Goal: Task Accomplishment & Management: Use online tool/utility

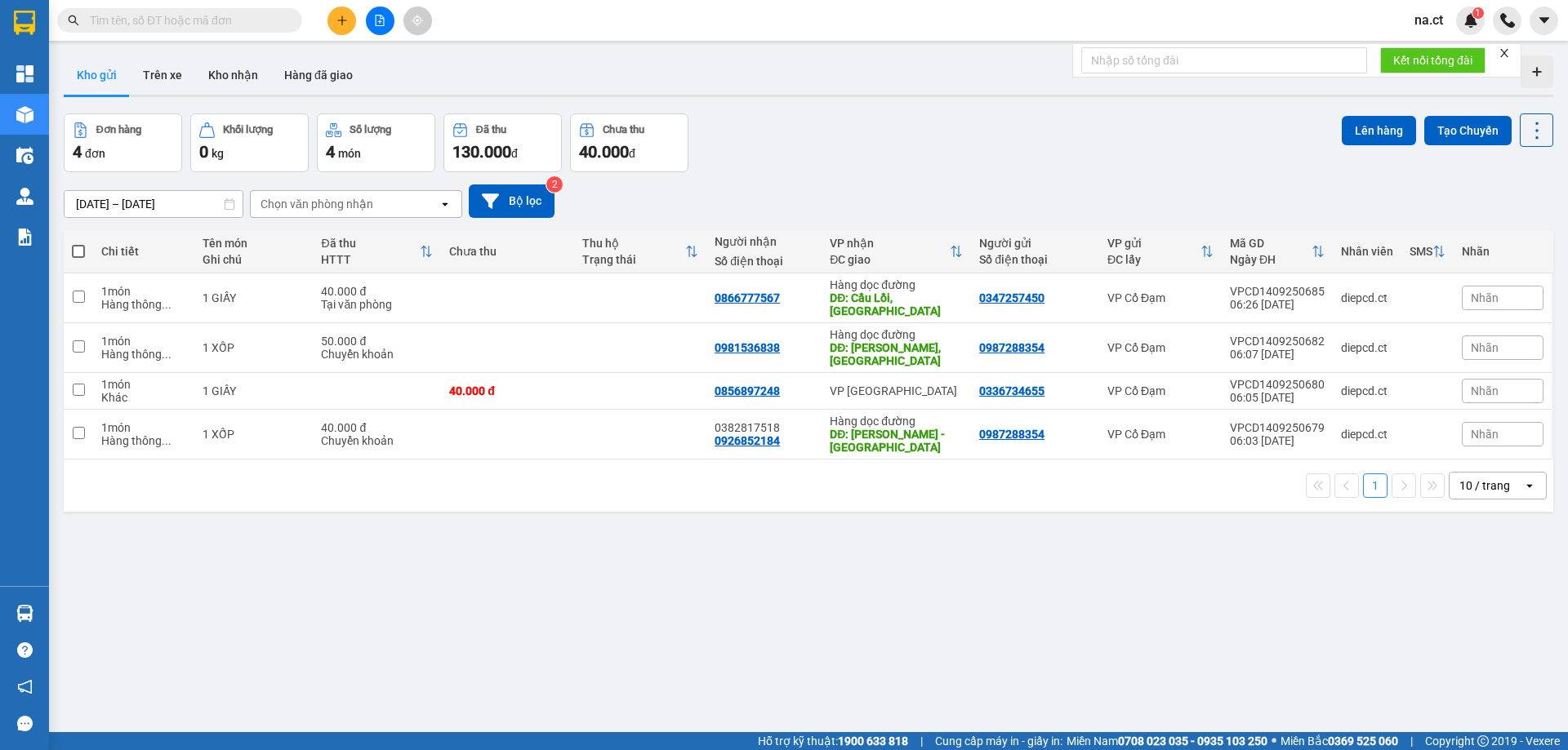
click at [1436, 24] on span "na.ct" at bounding box center [1428, 20] width 54 height 20
click at [1434, 53] on span "Đăng xuất" at bounding box center [1462, 51] width 69 height 18
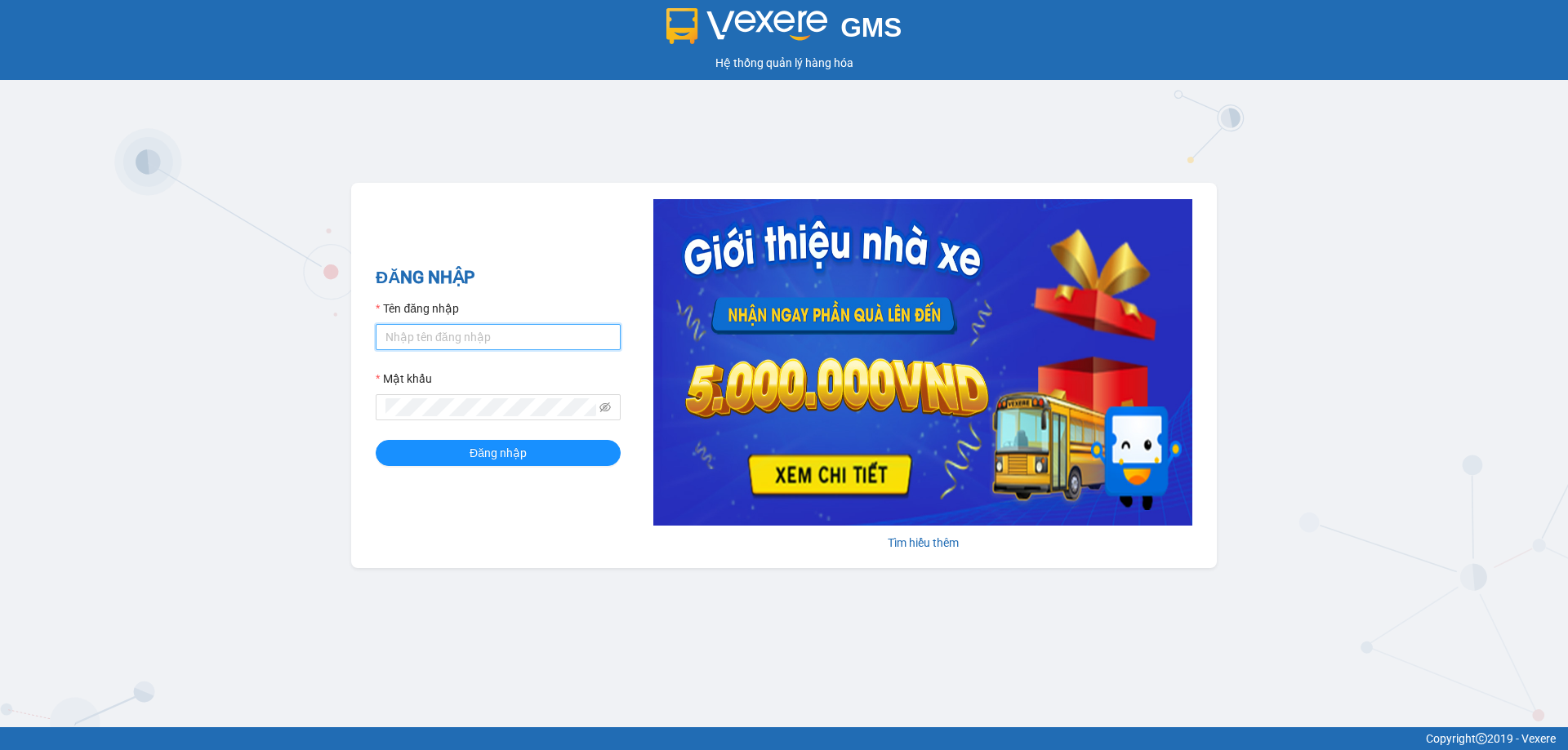
click at [412, 339] on input "Tên đăng nhập" at bounding box center [498, 336] width 245 height 26
type input "hoa1.ct"
click at [437, 459] on button "Đăng nhập" at bounding box center [498, 453] width 245 height 26
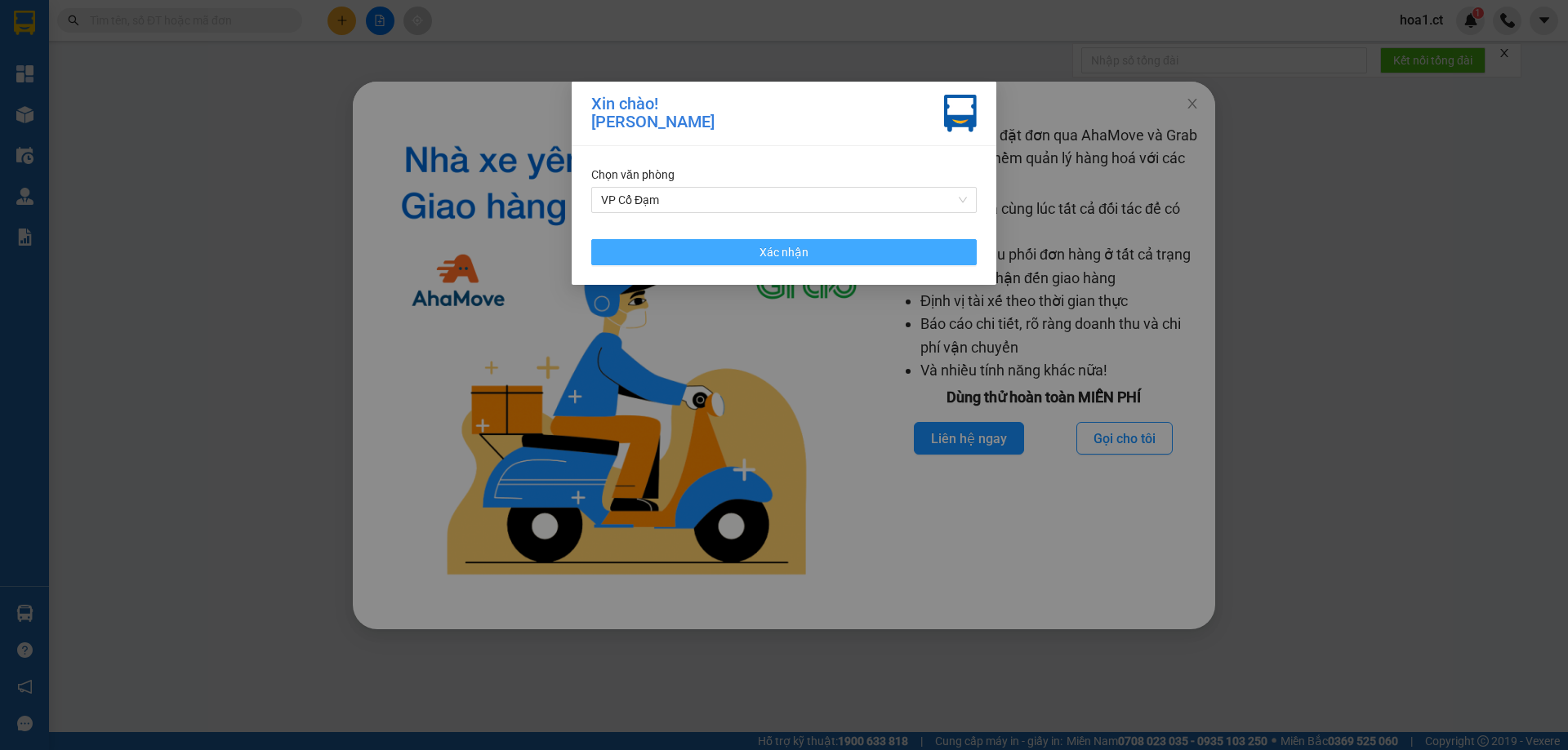
click at [752, 248] on button "Xác nhận" at bounding box center [784, 252] width 386 height 26
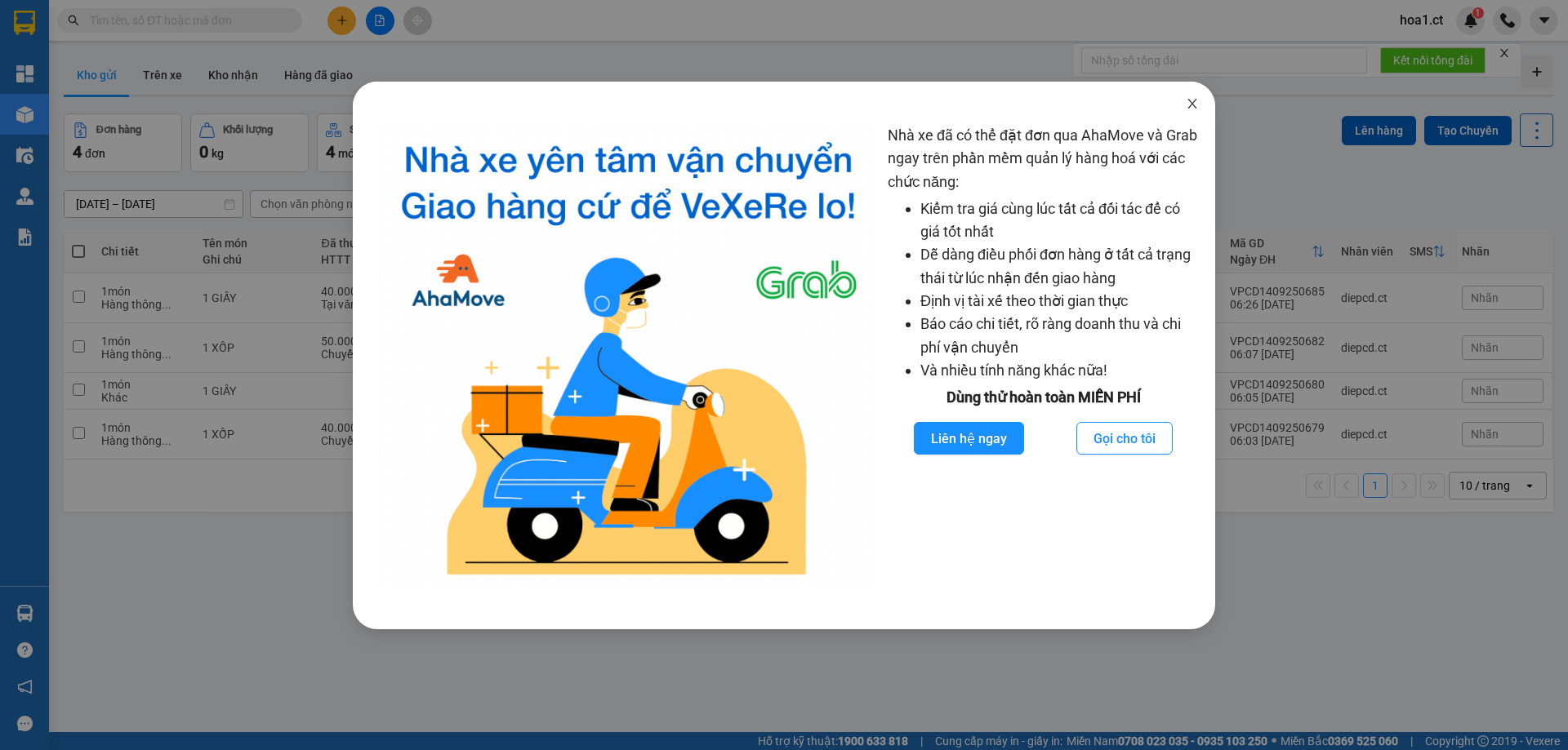
click at [1191, 104] on icon "close" at bounding box center [1192, 103] width 13 height 13
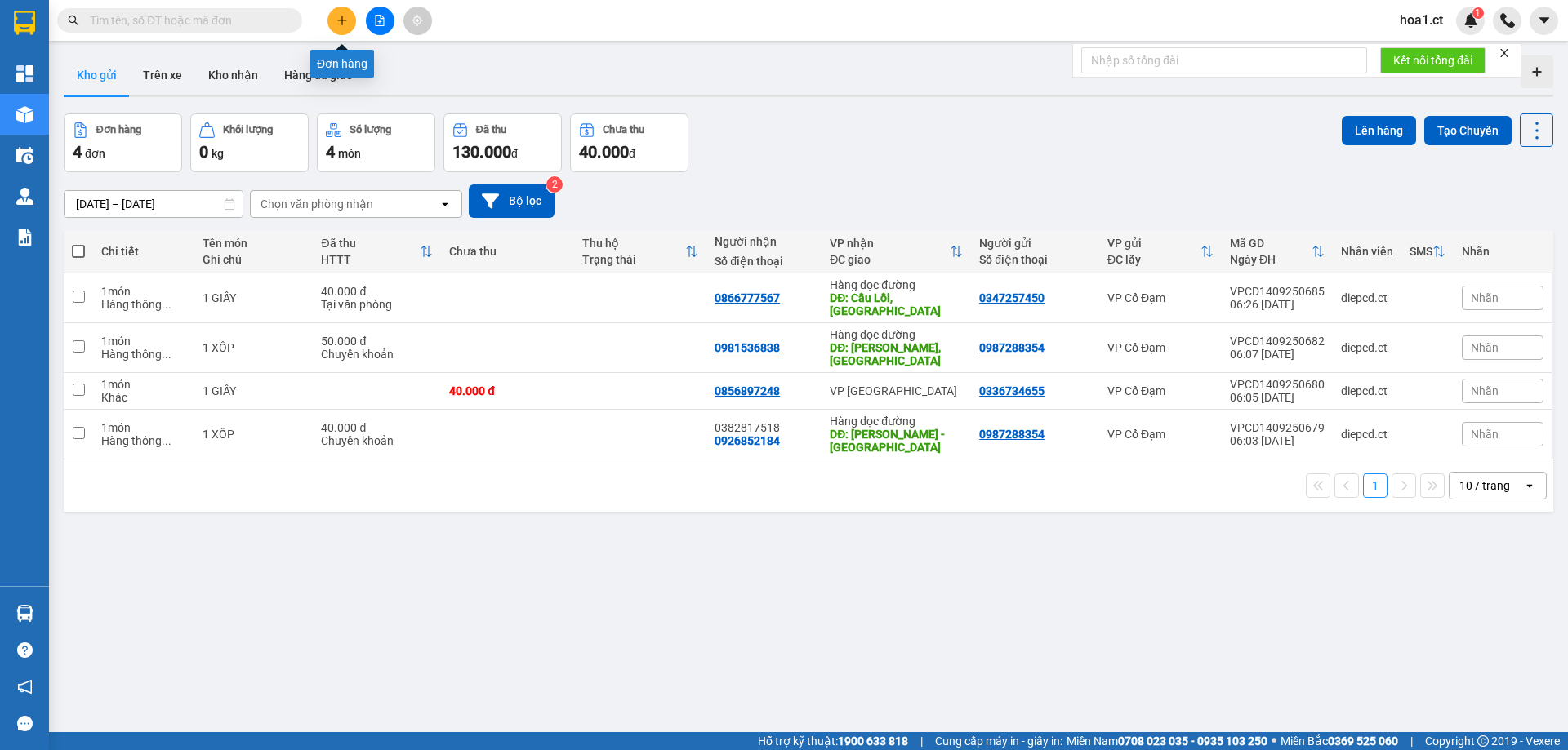
click at [340, 28] on button at bounding box center [341, 20] width 28 height 28
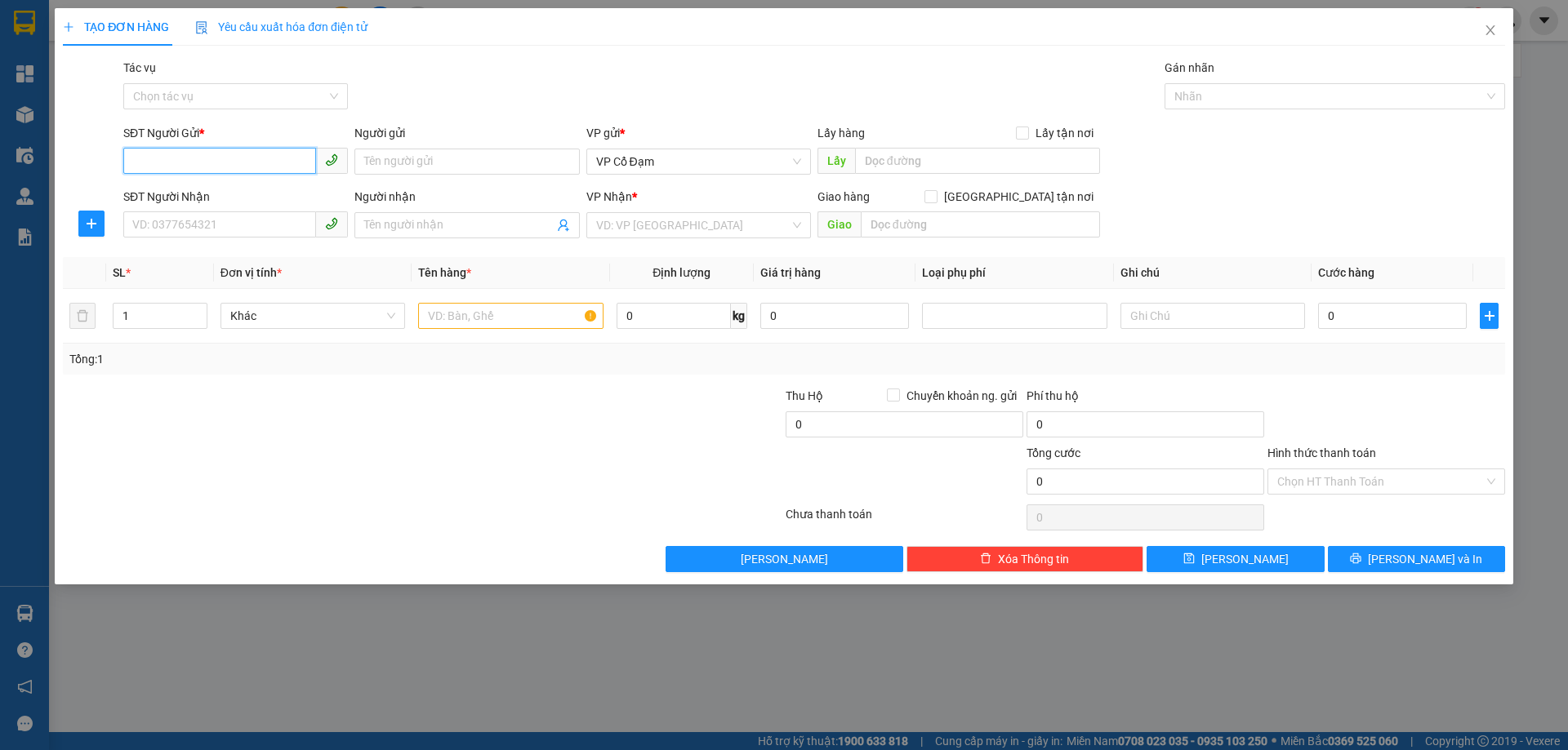
paste input "0978389308"
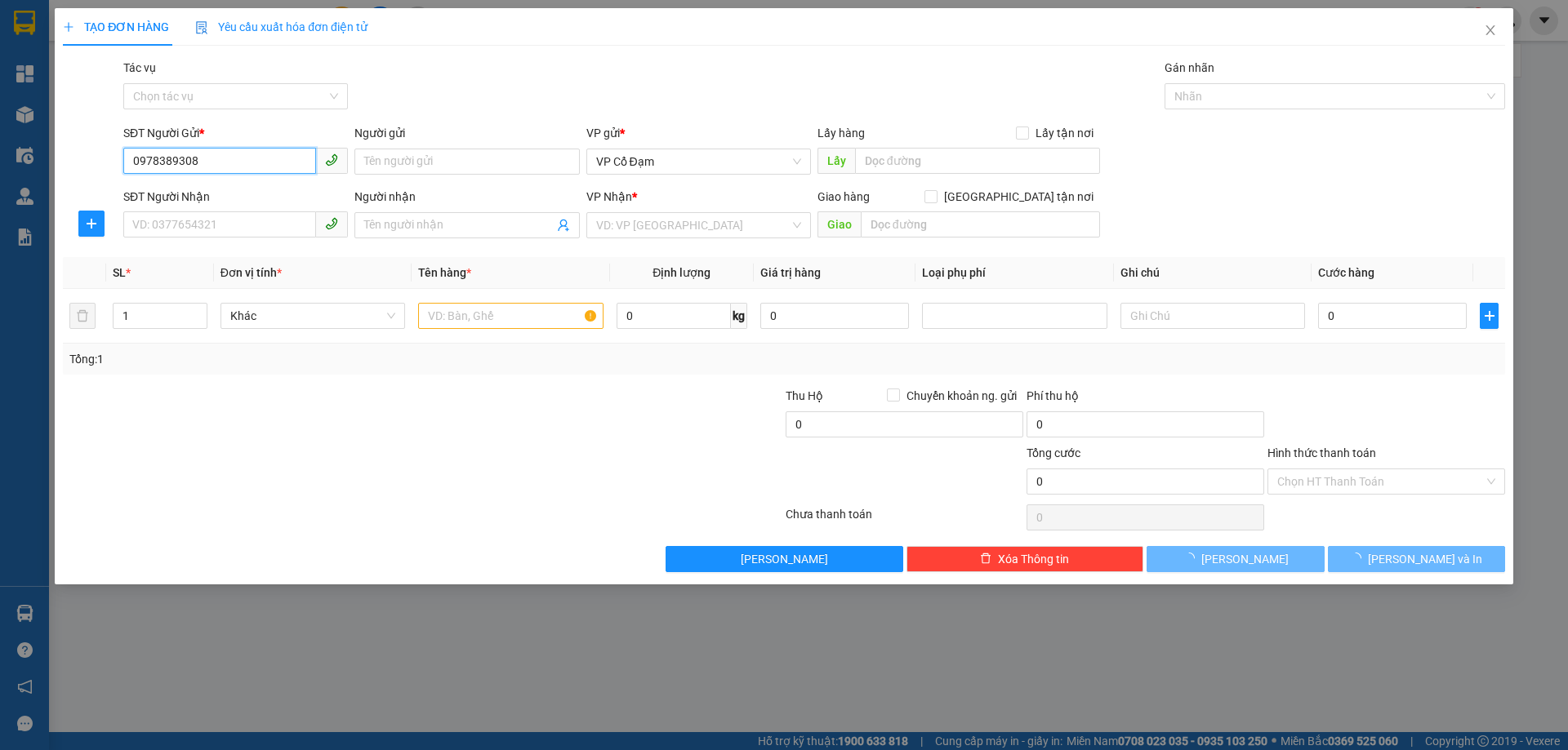
type input "0978389308"
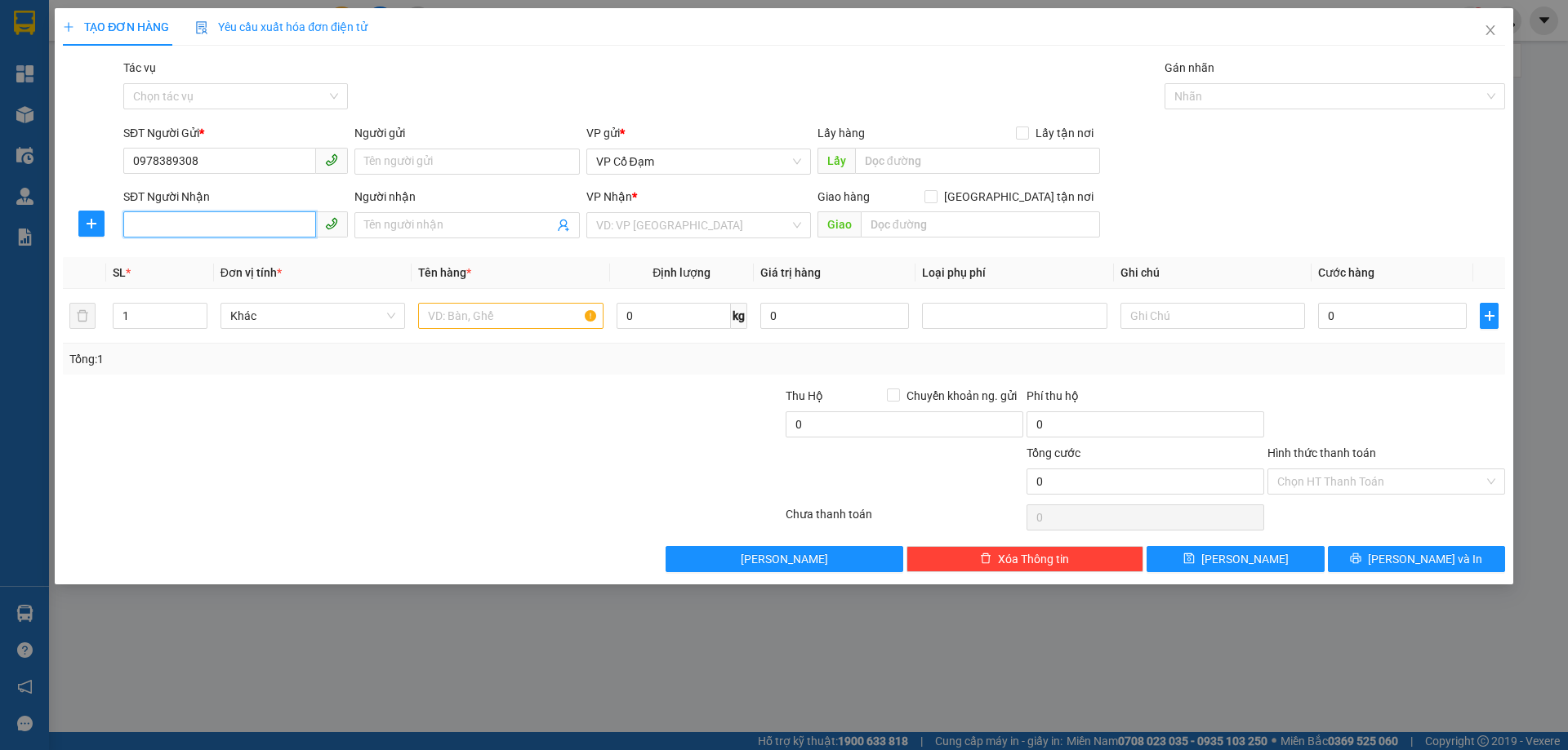
paste input "0971881699"
type input "0971881699"
click at [515, 313] on input "text" at bounding box center [510, 316] width 184 height 26
click at [718, 167] on span "VP Cổ Đạm" at bounding box center [699, 161] width 205 height 24
type input "1 KIỆN"
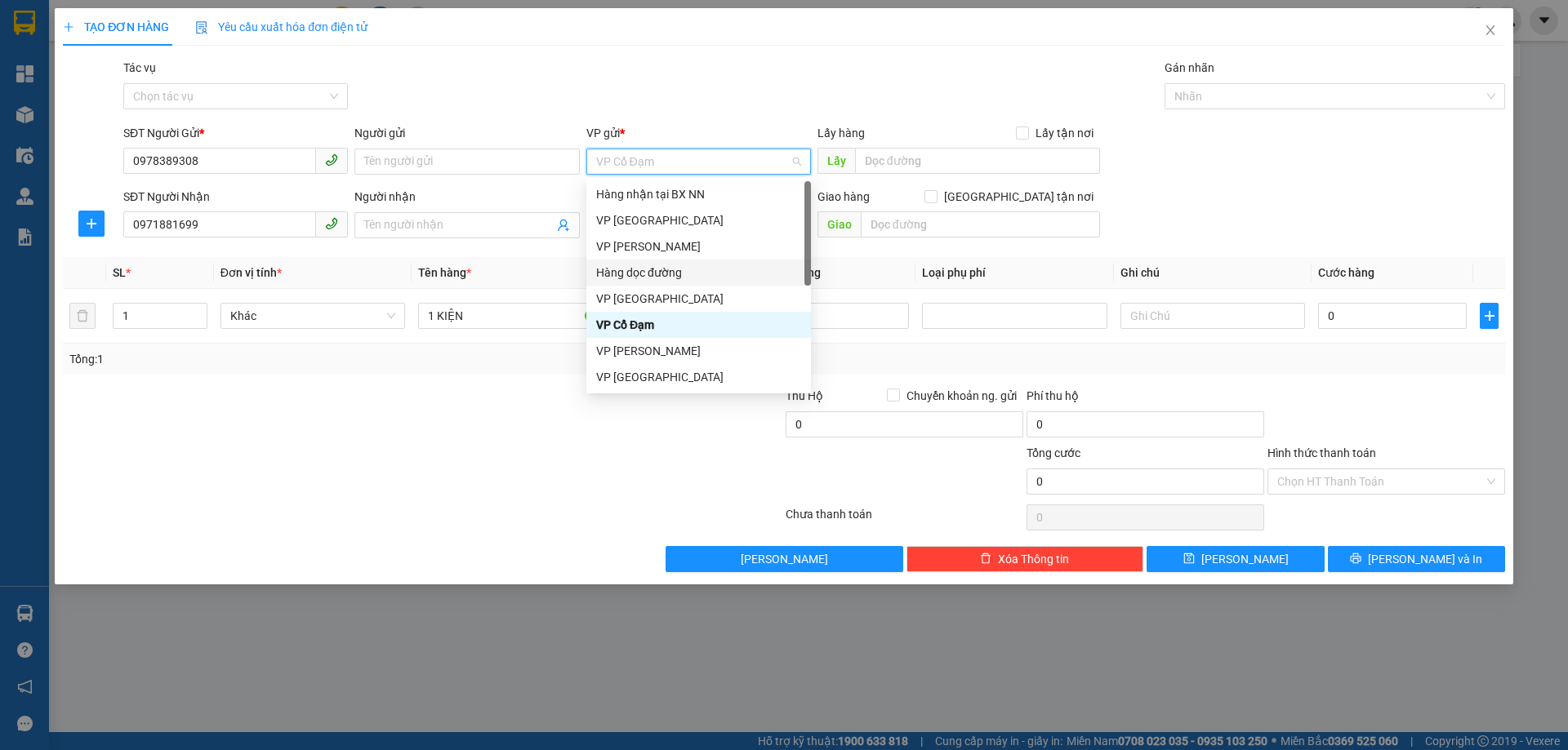
click at [681, 270] on div "Hàng dọc đường" at bounding box center [699, 273] width 205 height 18
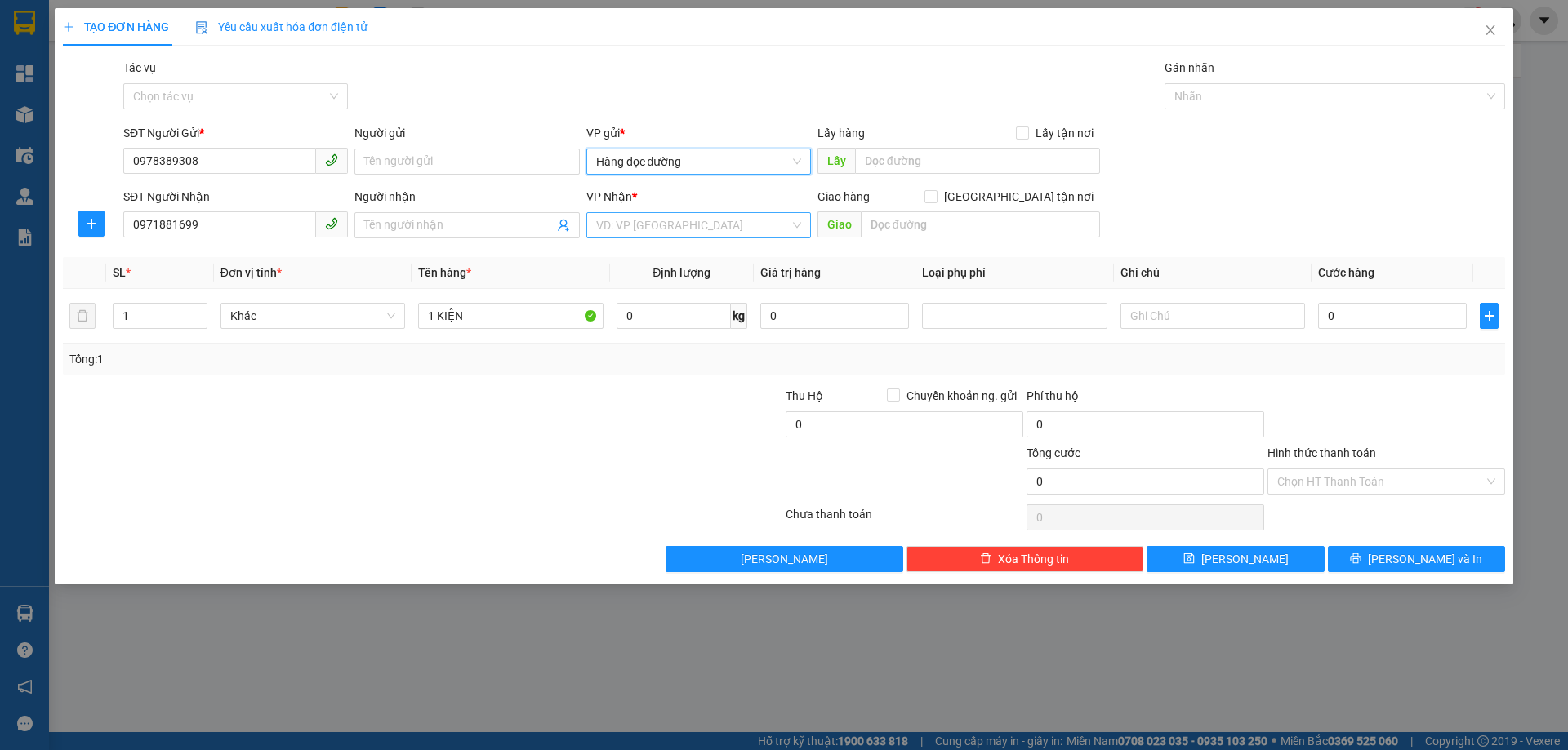
click at [726, 229] on input "search" at bounding box center [692, 225] width 193 height 24
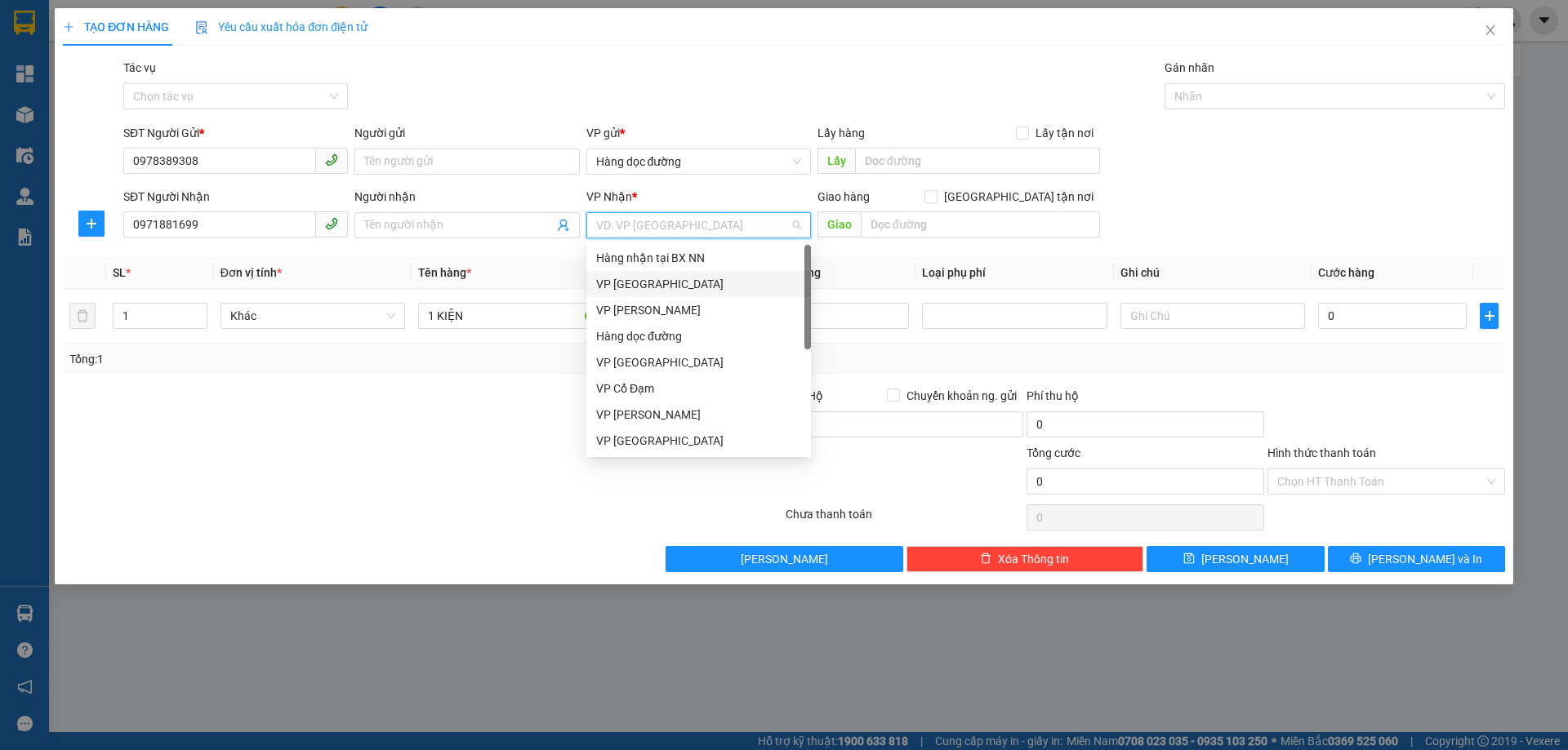
click at [644, 282] on div "VP [GEOGRAPHIC_DATA]" at bounding box center [699, 284] width 205 height 18
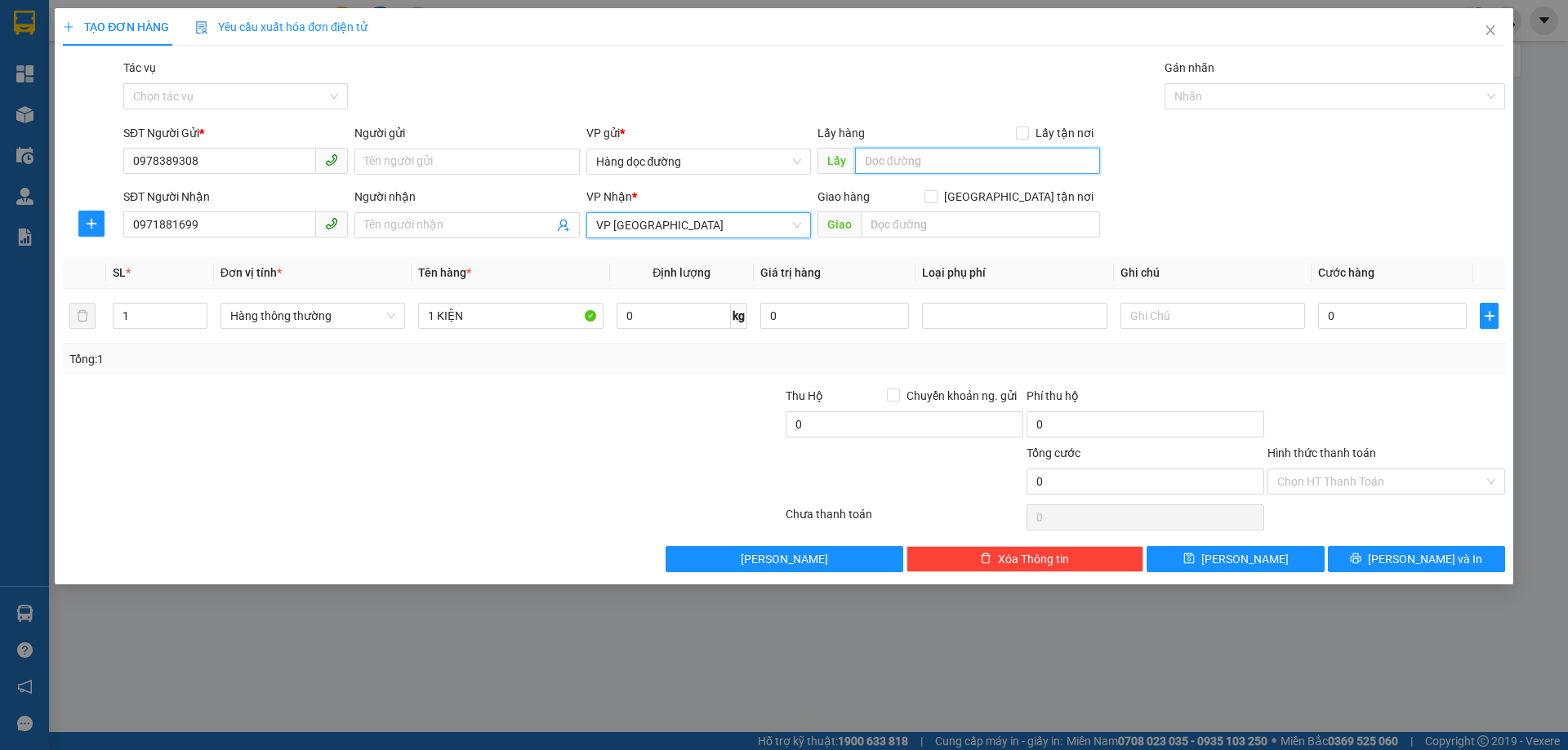
click at [999, 171] on input "text" at bounding box center [977, 161] width 245 height 26
type input "NGHÈN"
click at [1014, 154] on input "NGHÈN" at bounding box center [977, 161] width 245 height 26
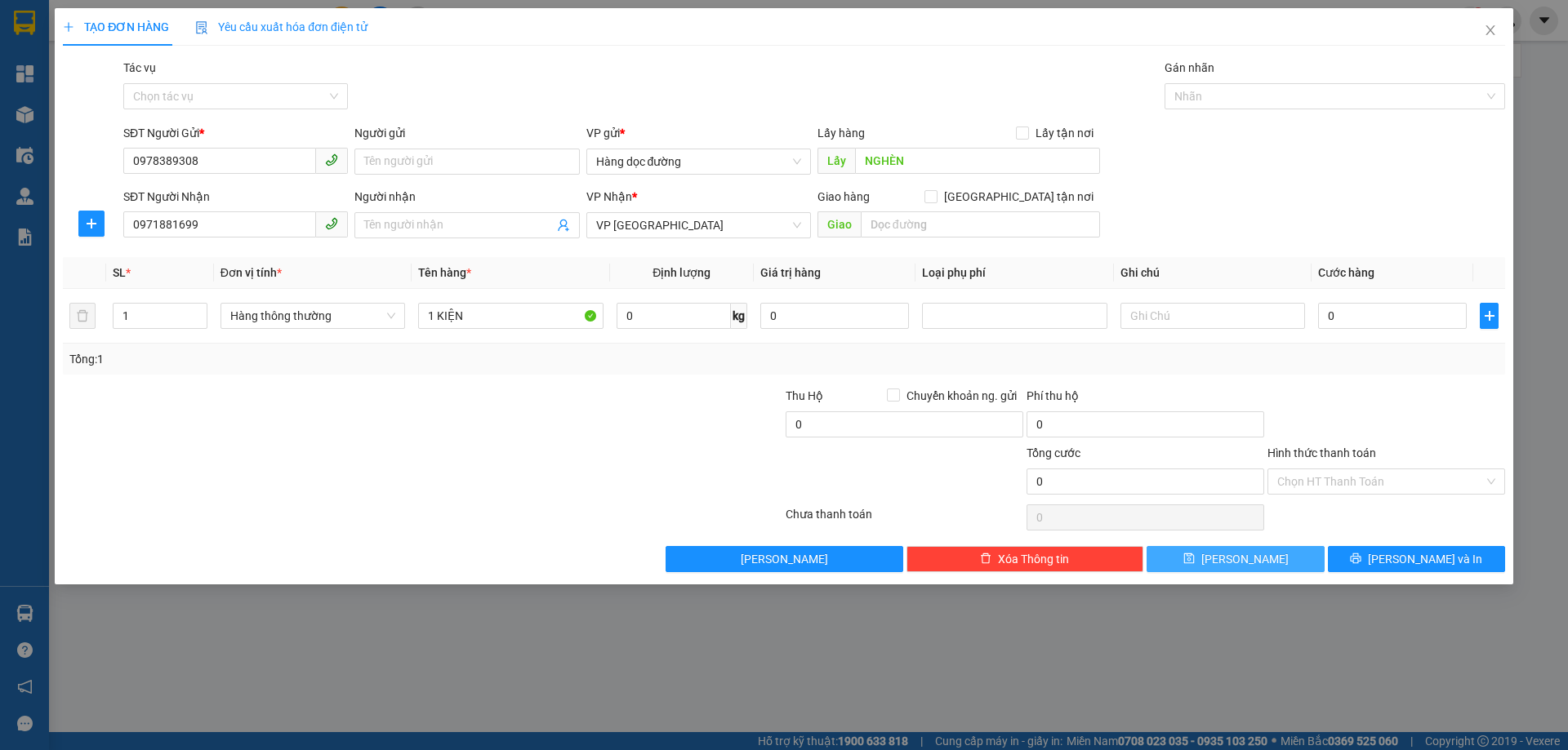
click at [1236, 567] on span "[PERSON_NAME]" at bounding box center [1245, 560] width 87 height 18
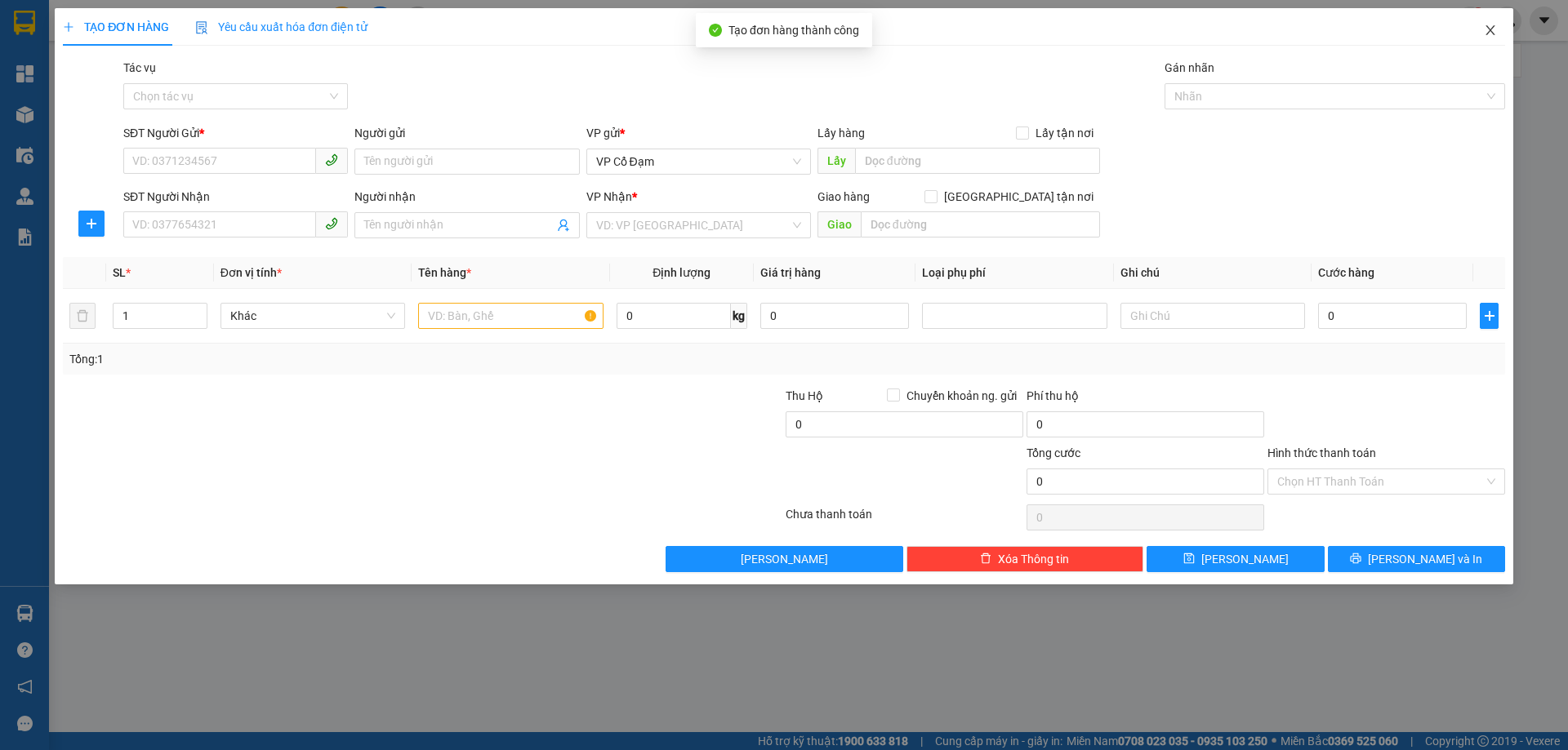
click at [1493, 38] on span "Close" at bounding box center [1490, 31] width 45 height 45
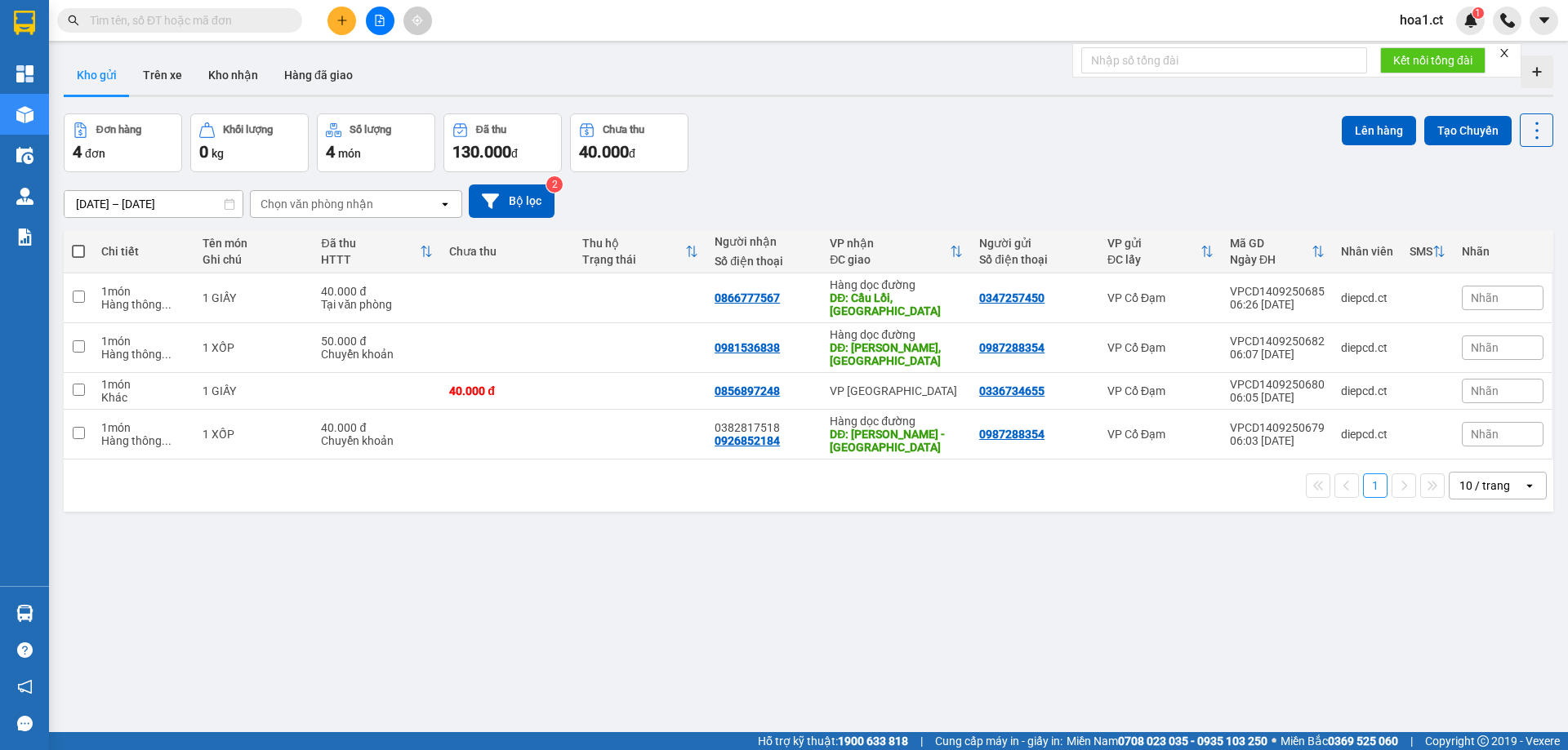
click at [391, 197] on div "Chọn văn phòng nhận" at bounding box center [344, 204] width 188 height 26
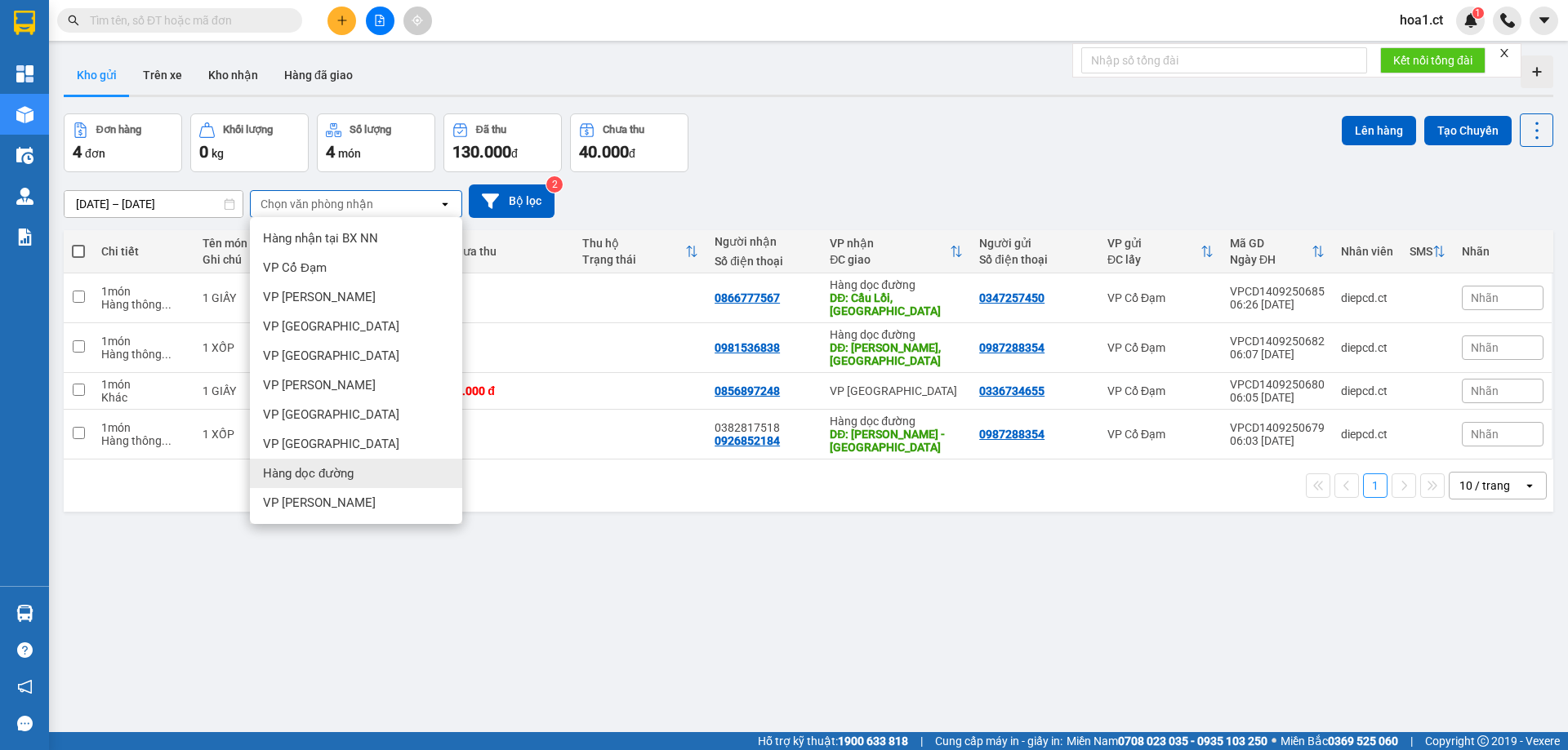
click at [326, 471] on span "Hàng dọc đường" at bounding box center [309, 473] width 91 height 16
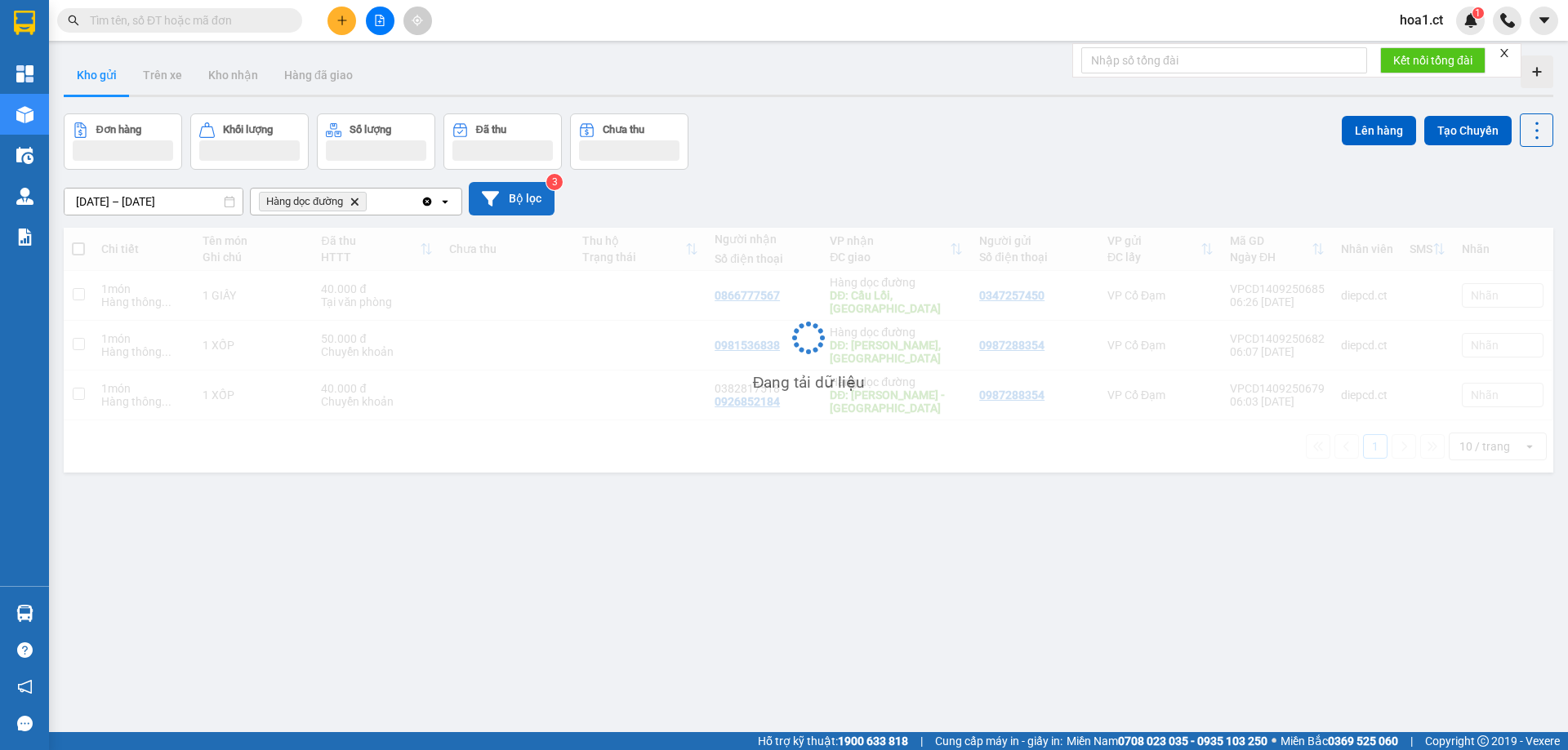
click at [508, 205] on button "Bộ lọc" at bounding box center [512, 199] width 85 height 34
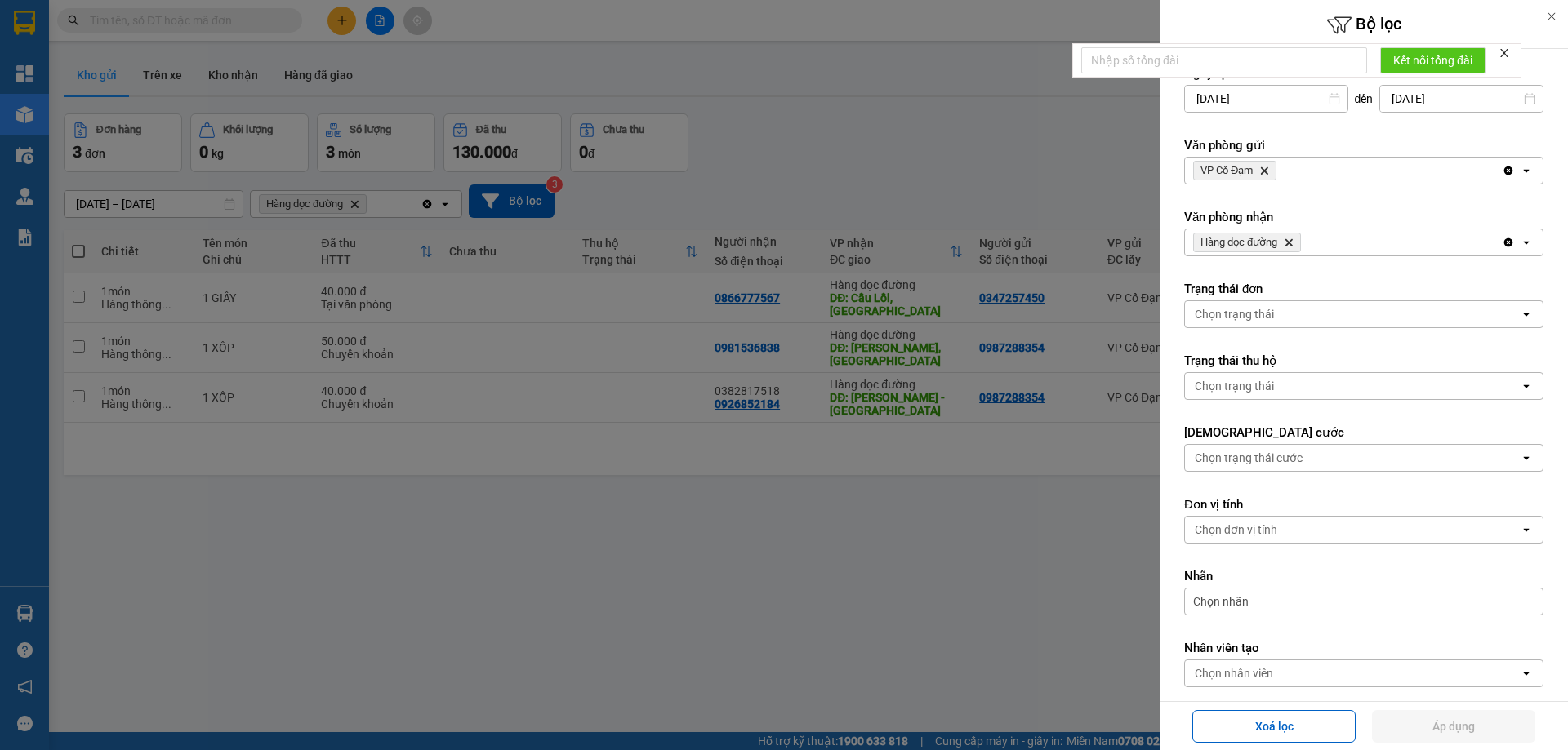
click at [1291, 244] on icon "Delete" at bounding box center [1289, 242] width 10 height 10
click at [1291, 244] on div "Chọn văn phòng" at bounding box center [1352, 242] width 335 height 26
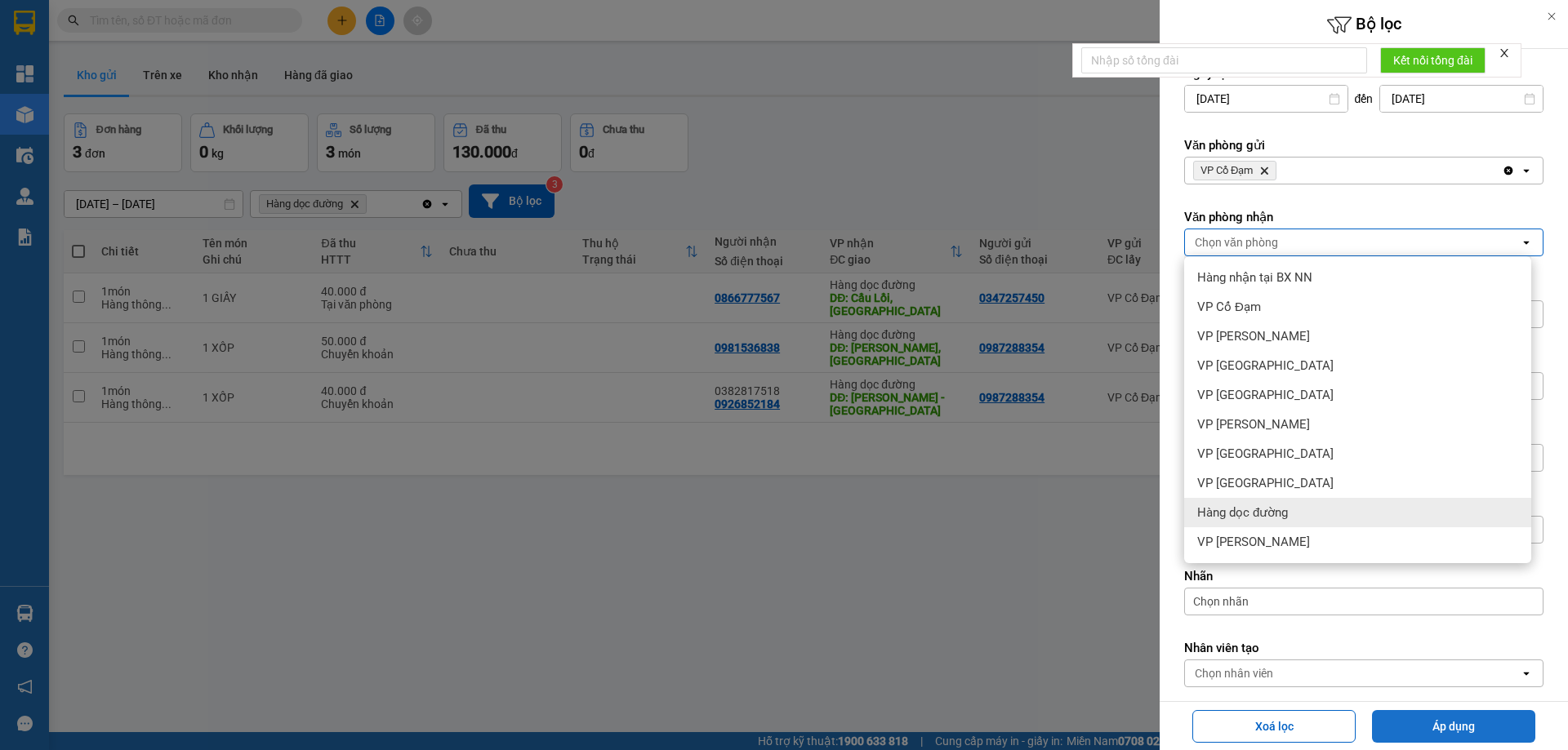
click at [1448, 726] on button "Áp dụng" at bounding box center [1454, 726] width 163 height 33
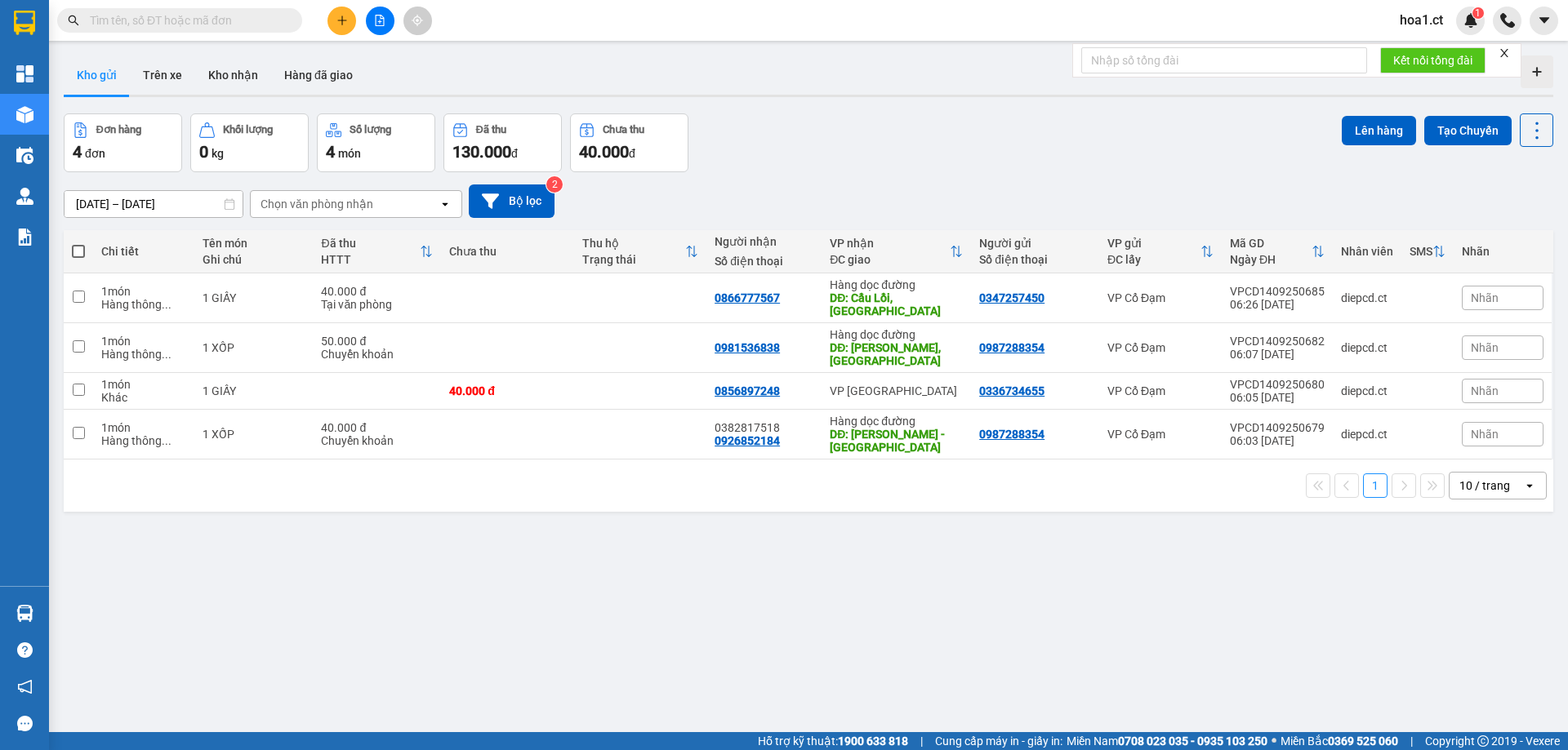
click at [450, 202] on icon "open" at bounding box center [445, 204] width 13 height 13
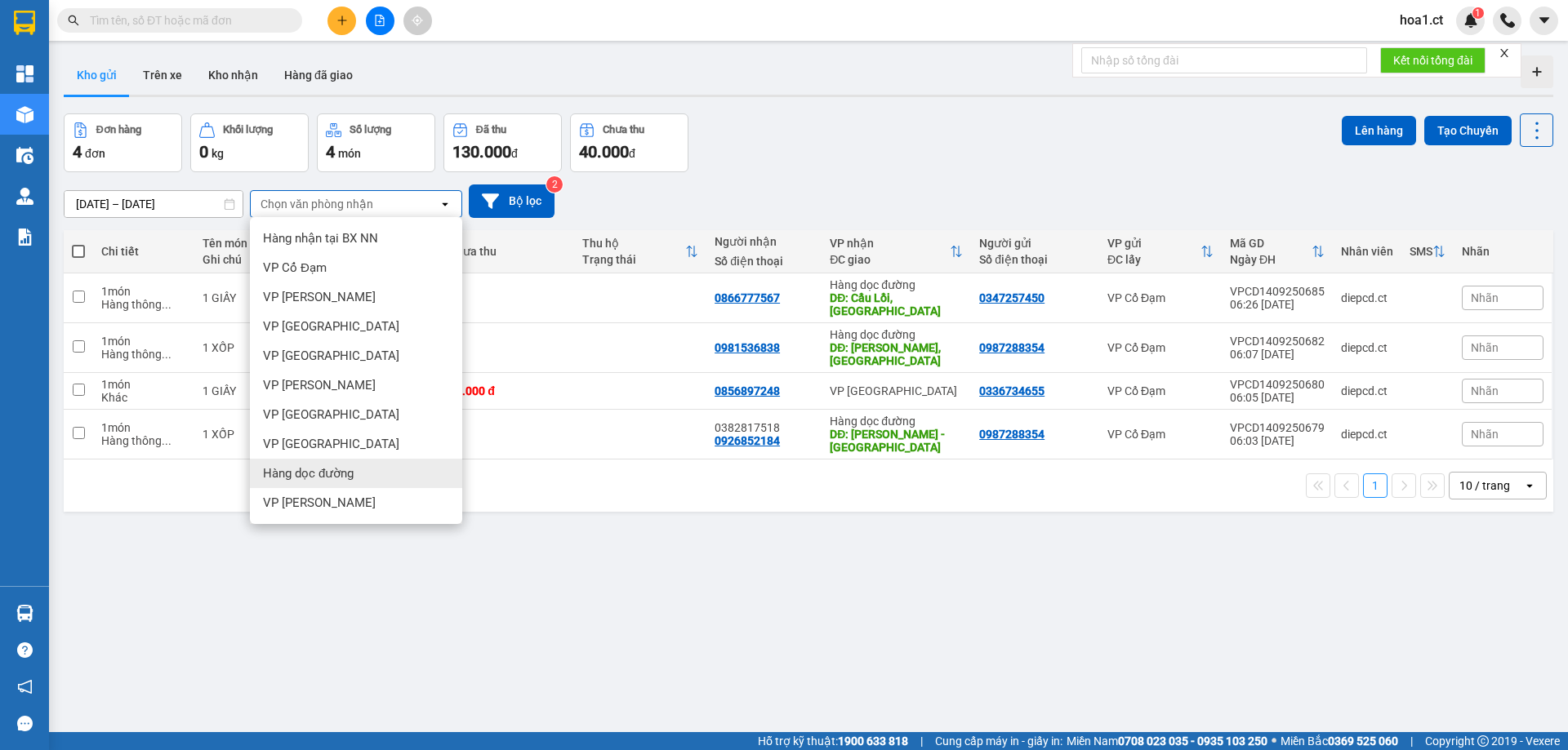
click at [325, 466] on span "Hàng dọc đường" at bounding box center [309, 473] width 91 height 16
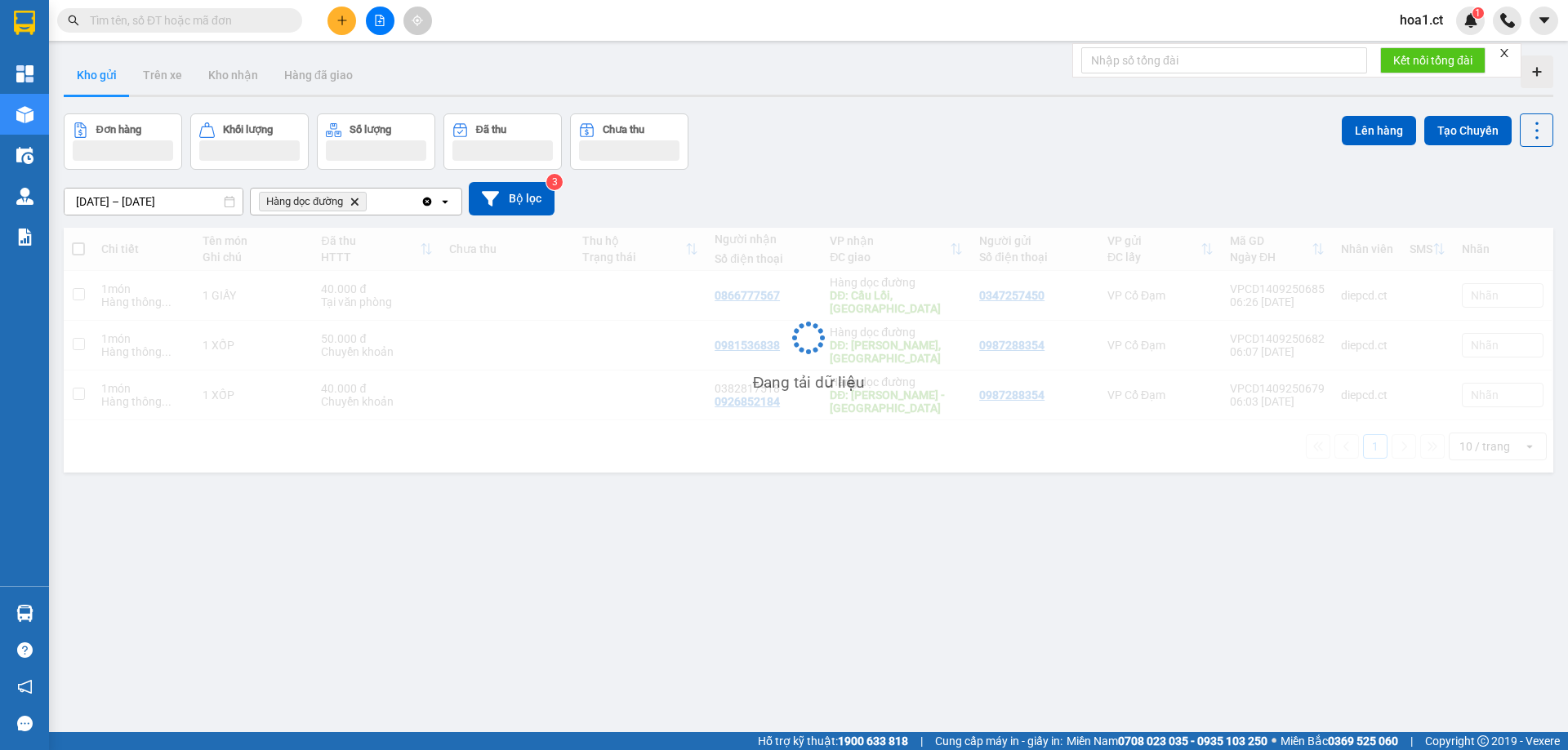
click at [510, 174] on div "[DATE] – [DATE] Press the down arrow key to interact with the calendar and sele…" at bounding box center [808, 199] width 1489 height 58
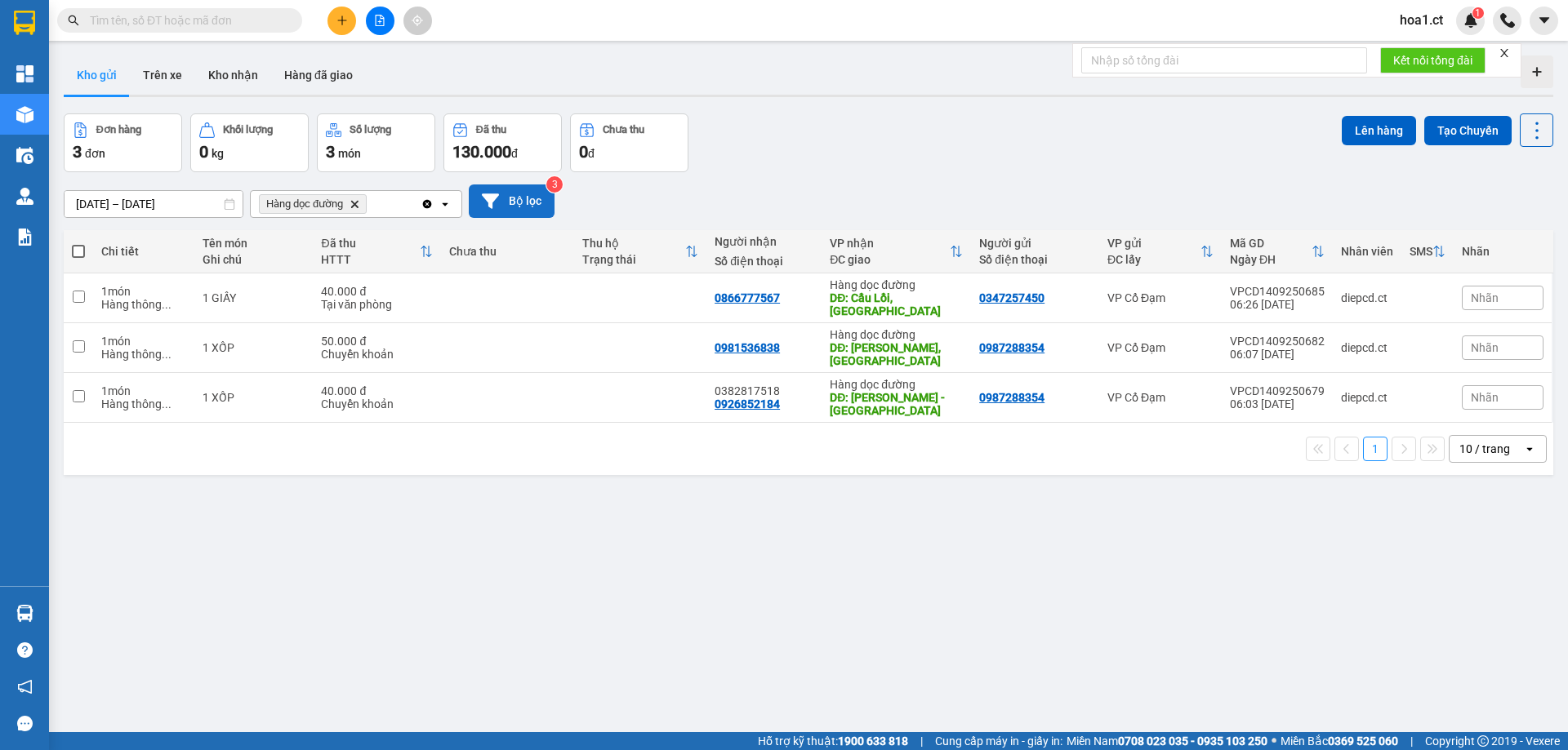
click at [507, 184] on button "Bộ lọc" at bounding box center [512, 200] width 85 height 34
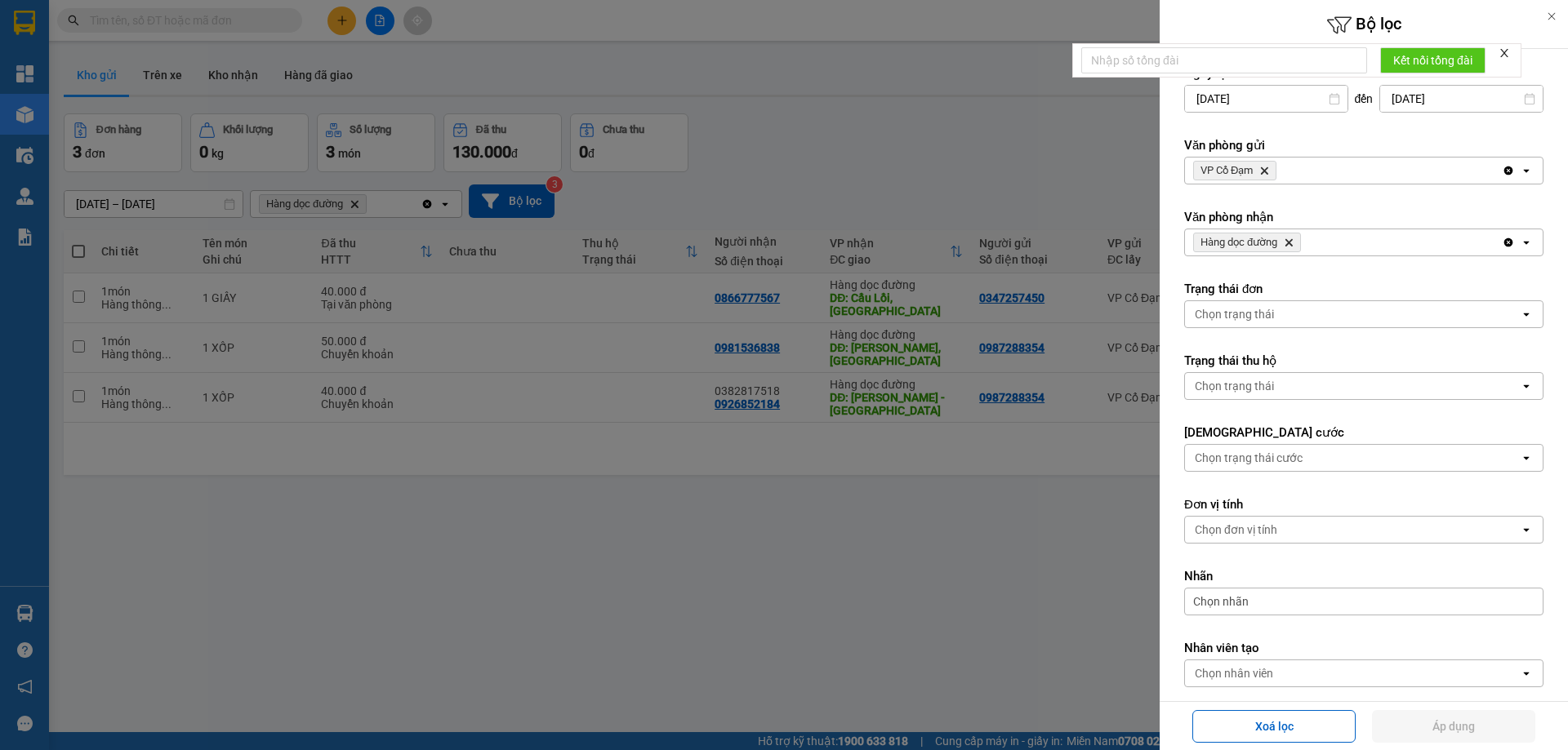
scroll to position [76, 0]
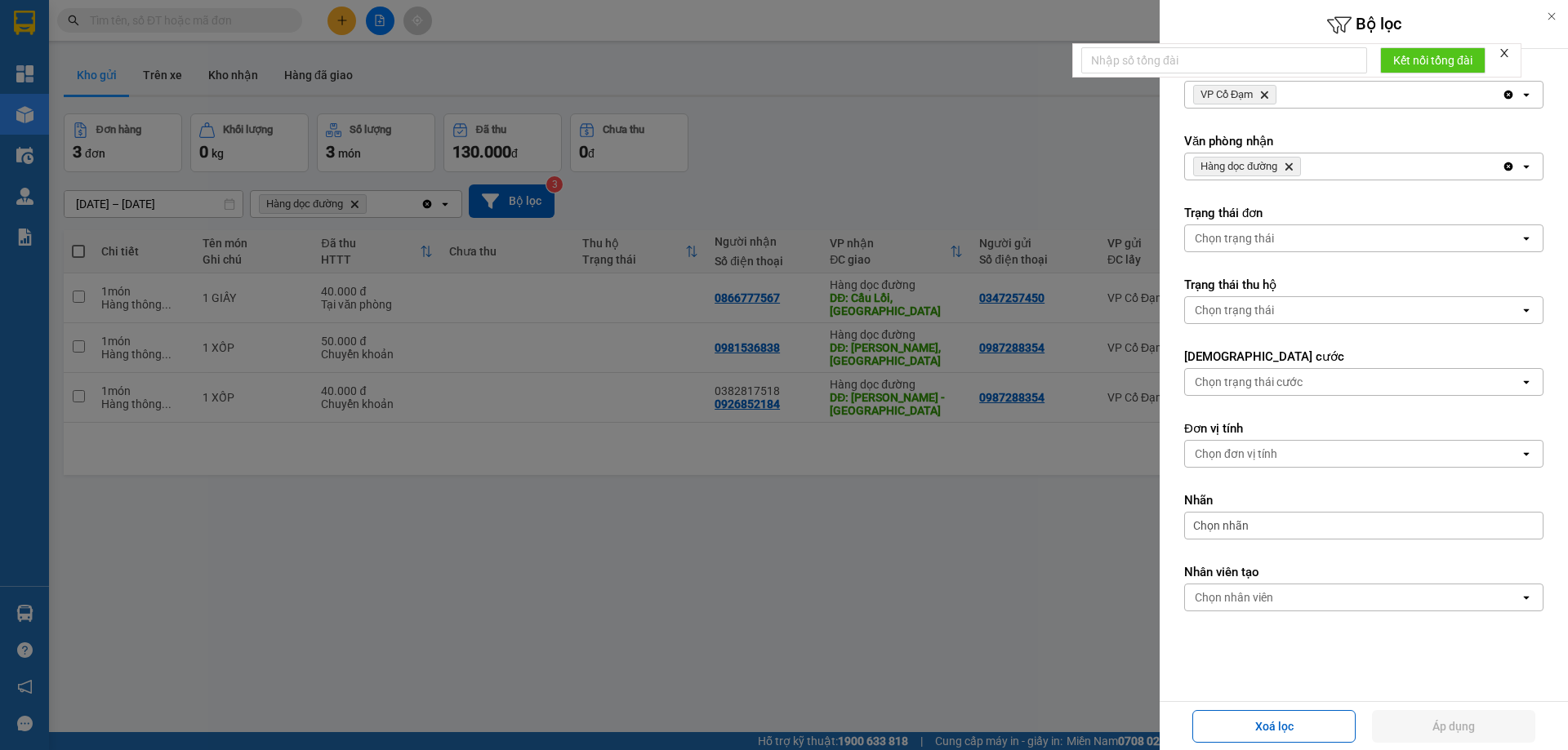
click at [1379, 162] on div "Hàng dọc đường Delete" at bounding box center [1343, 166] width 317 height 26
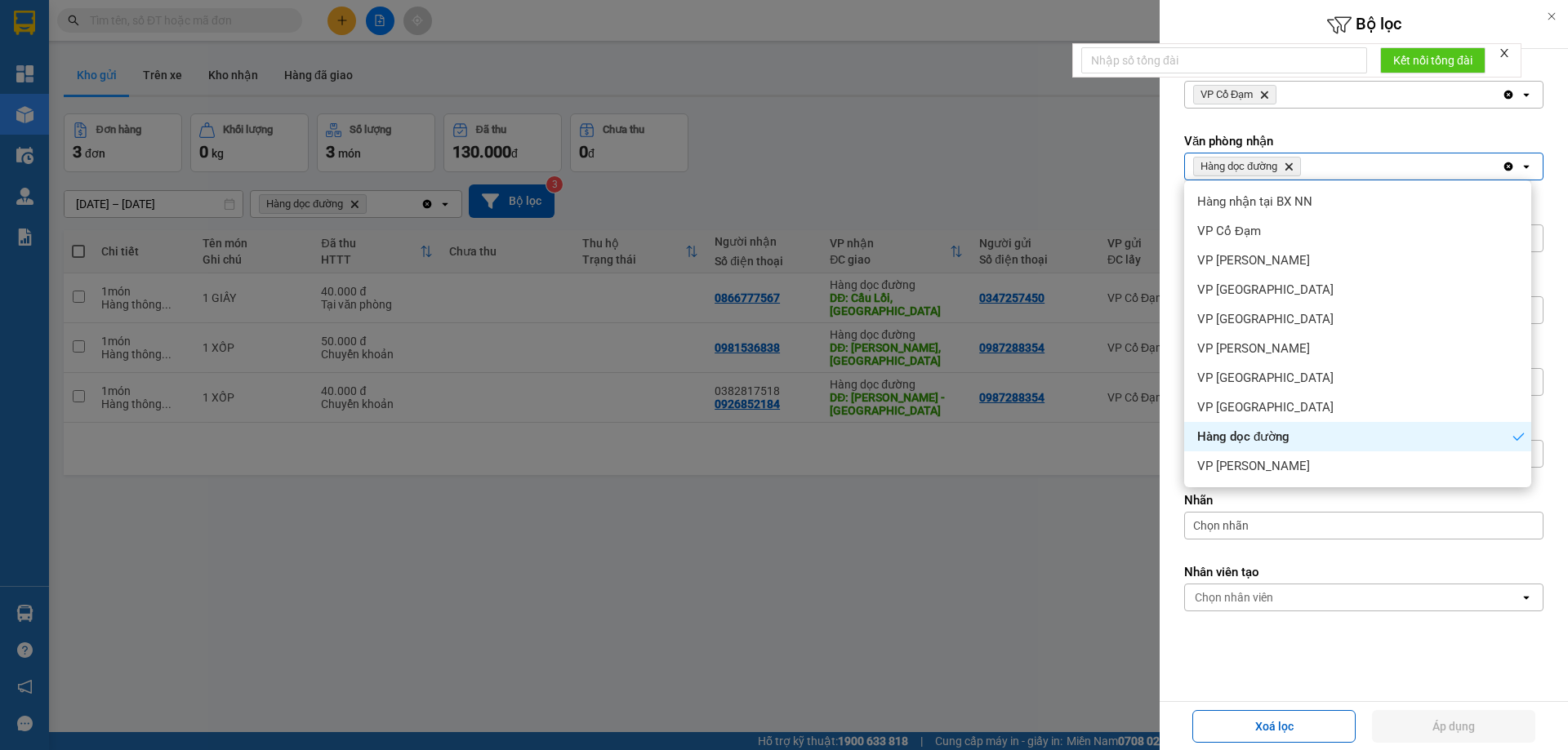
click at [1304, 170] on div "Hàng dọc đường Delete" at bounding box center [1343, 166] width 317 height 26
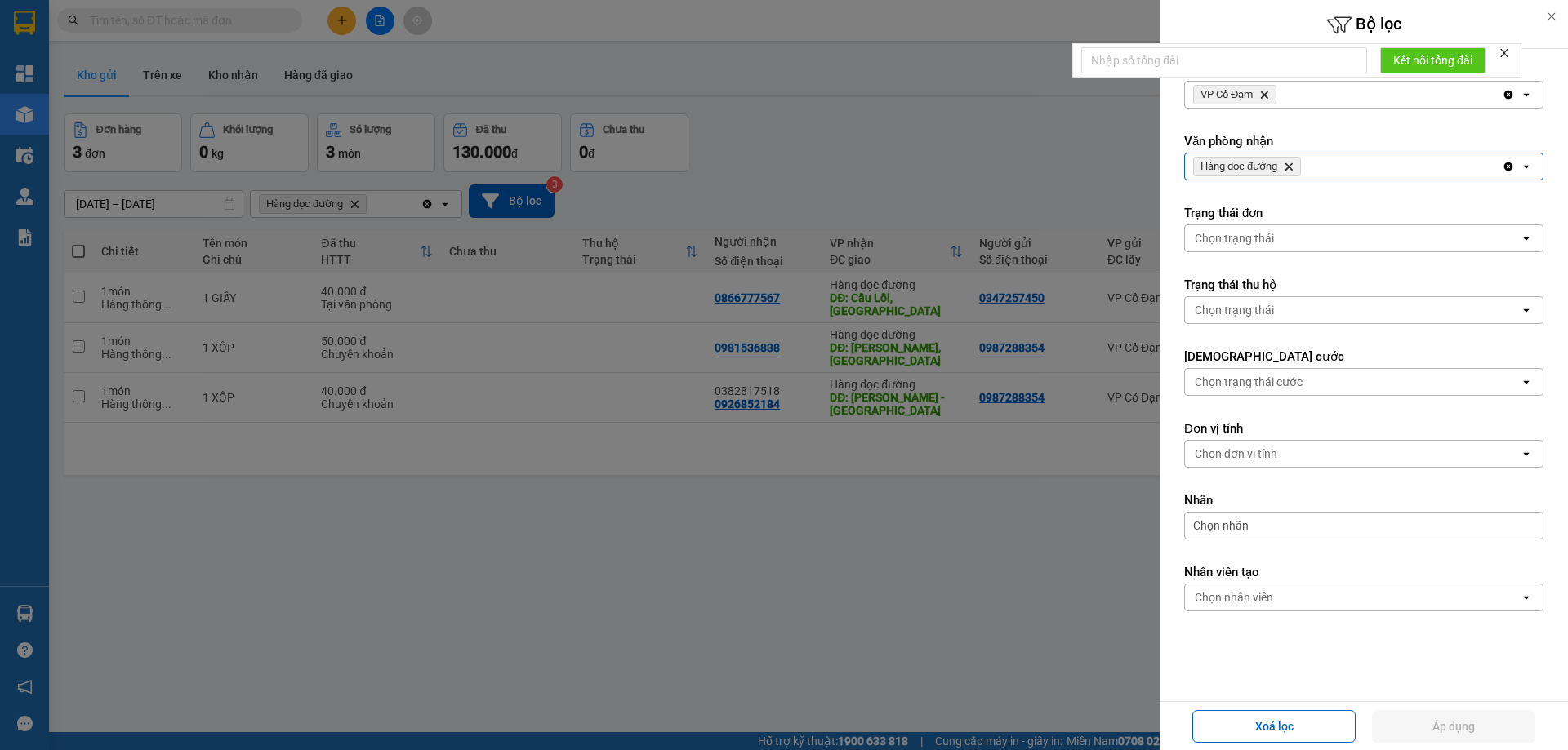
click at [1297, 177] on div "Hàng dọc đường Delete" at bounding box center [1343, 166] width 317 height 26
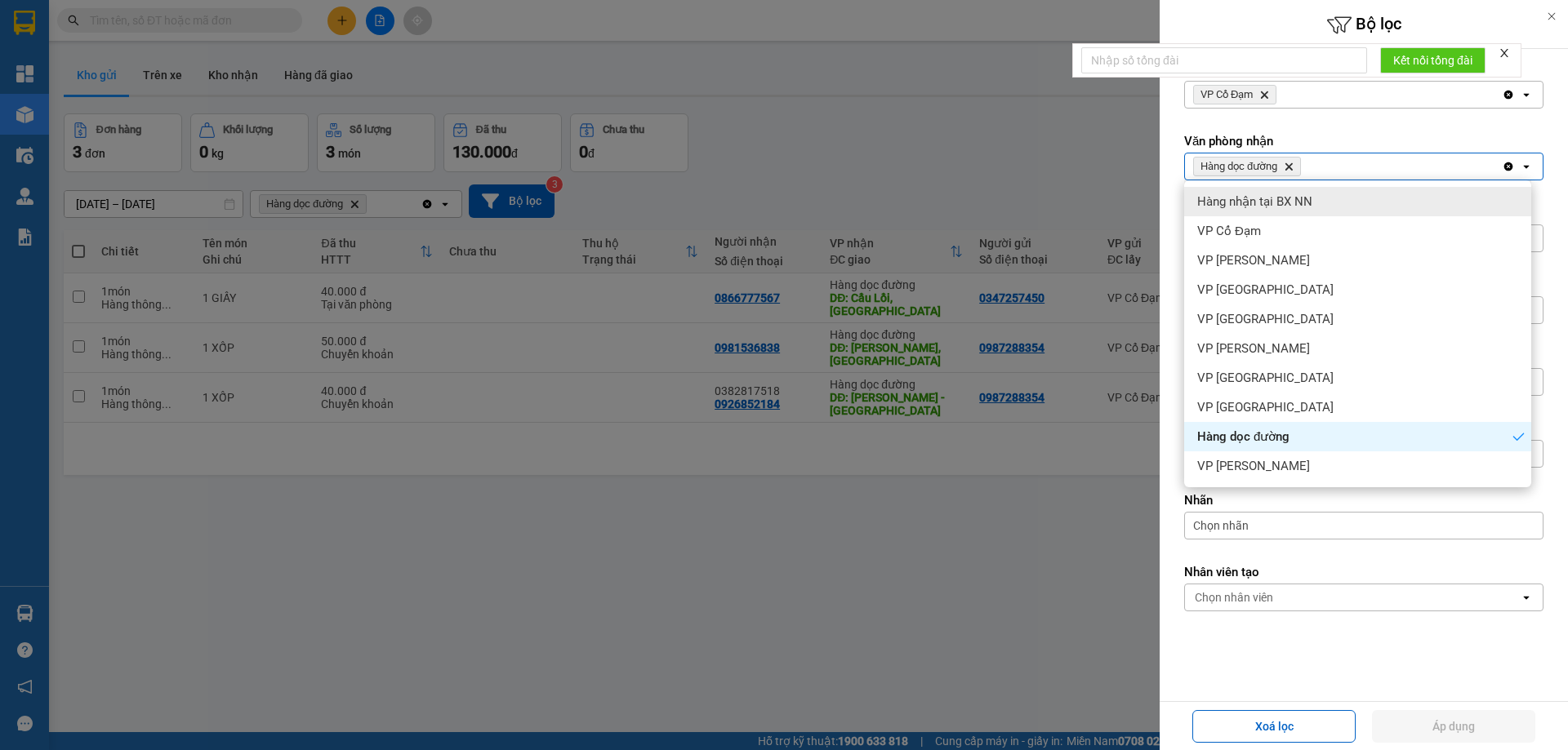
click at [1291, 161] on icon "Delete" at bounding box center [1289, 166] width 10 height 10
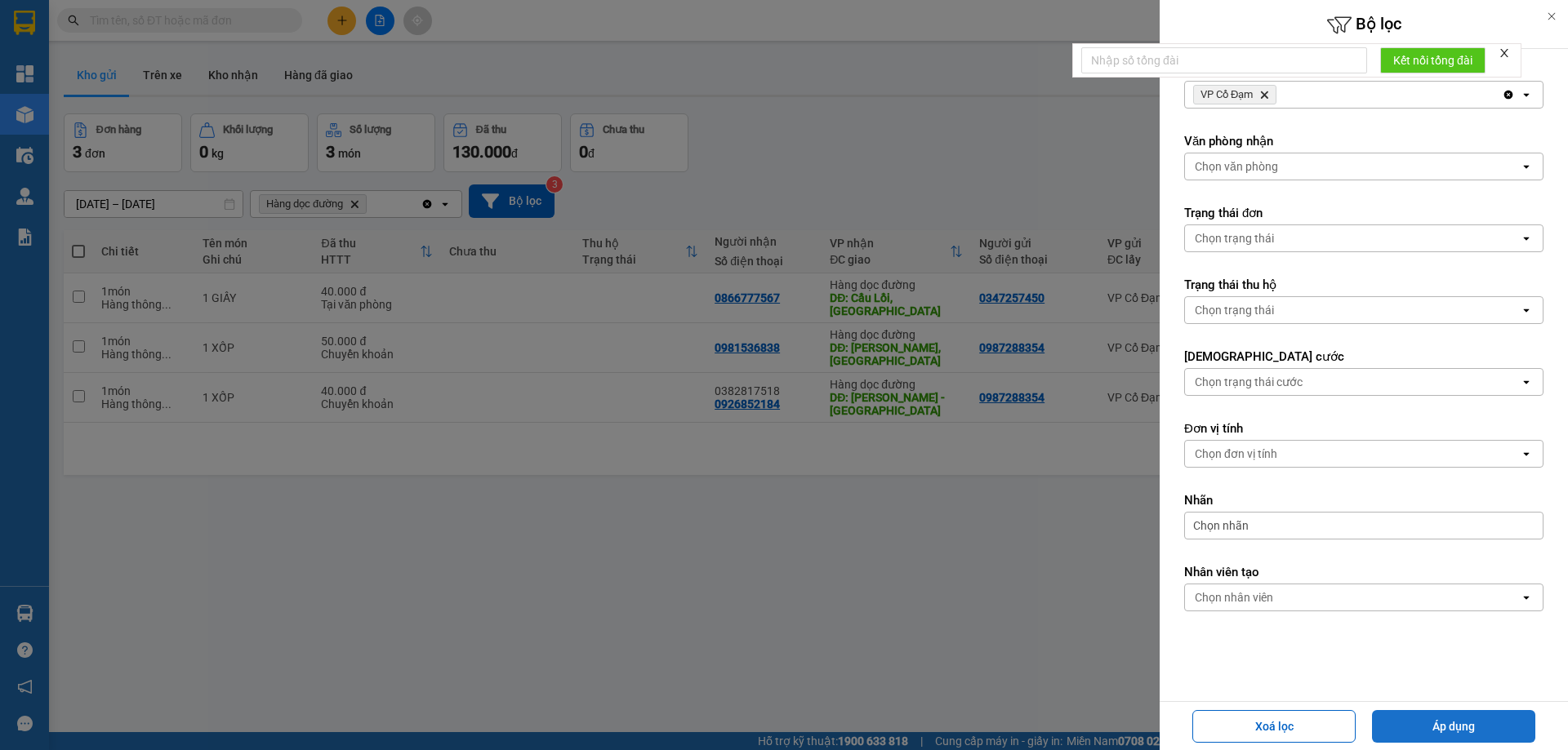
click at [1447, 721] on button "Áp dụng" at bounding box center [1454, 726] width 163 height 33
